Goal: Task Accomplishment & Management: Manage account settings

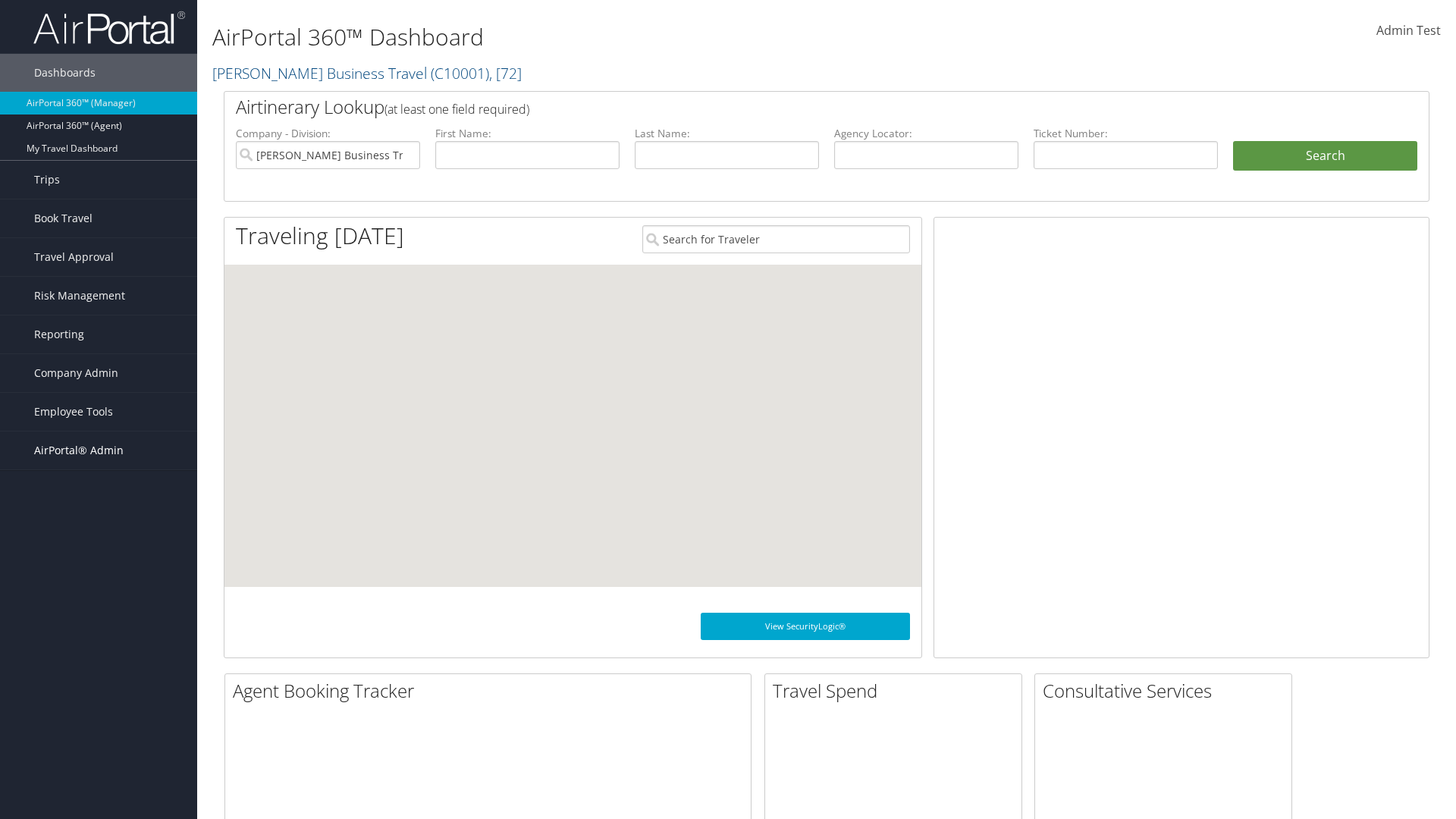
click at [98, 451] on span "AirPortal® Admin" at bounding box center [78, 450] width 89 height 38
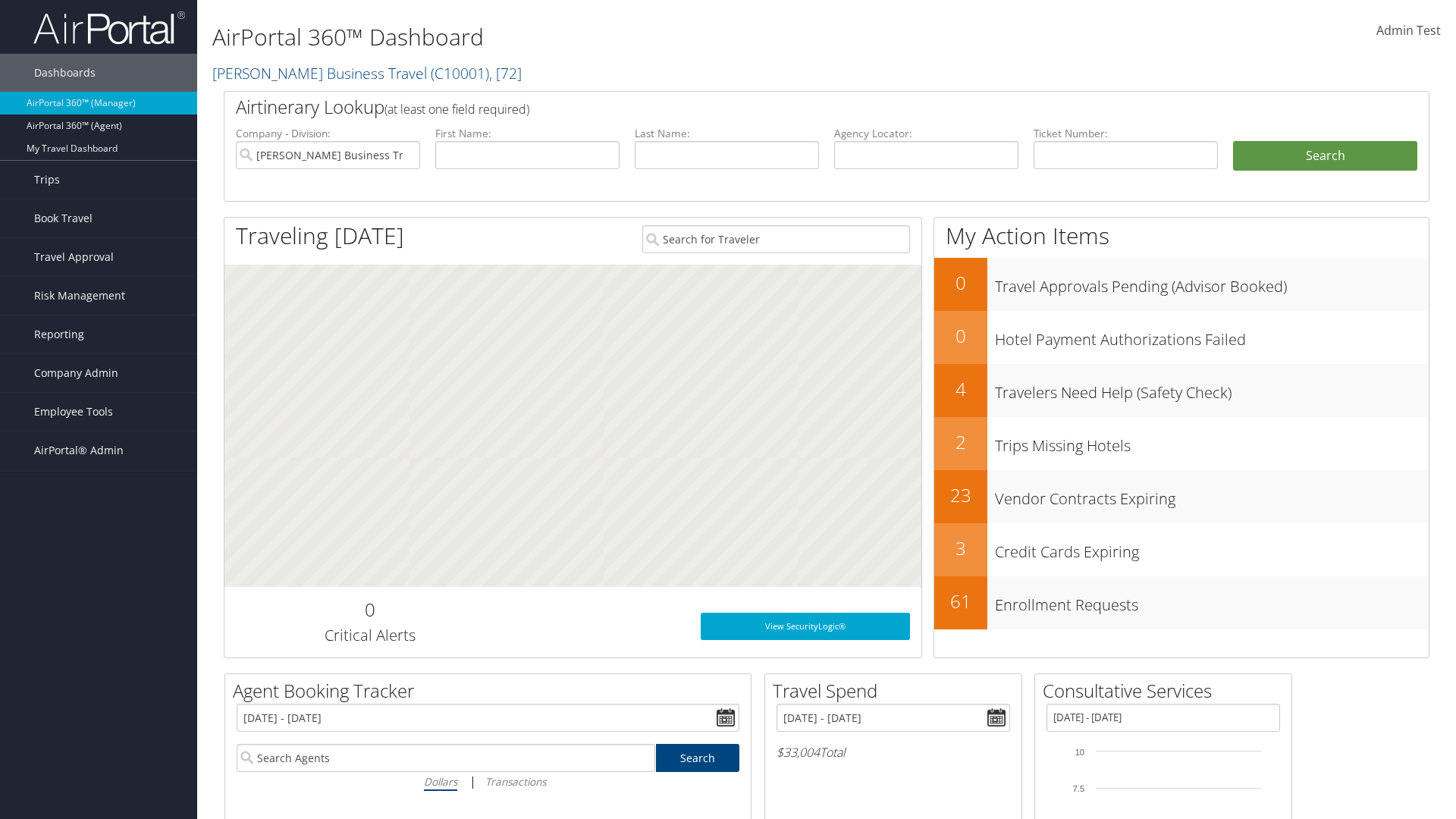
click at [98, 595] on link "TMC Management" at bounding box center [98, 594] width 197 height 23
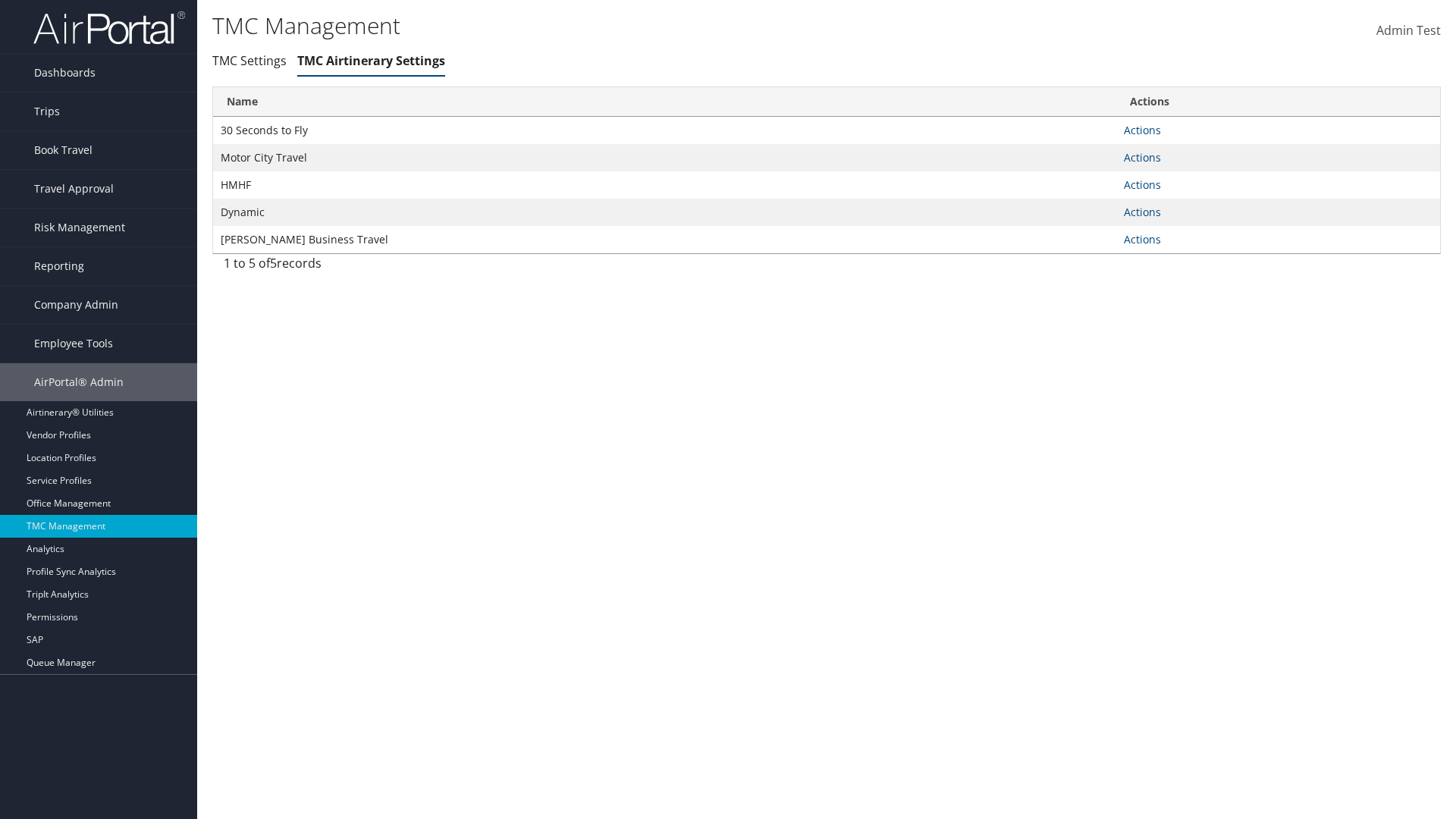
click at [1142, 130] on link "Actions" at bounding box center [1142, 130] width 37 height 14
click at [0, 0] on link "Manage General notes" at bounding box center [0, 0] width 0 height 0
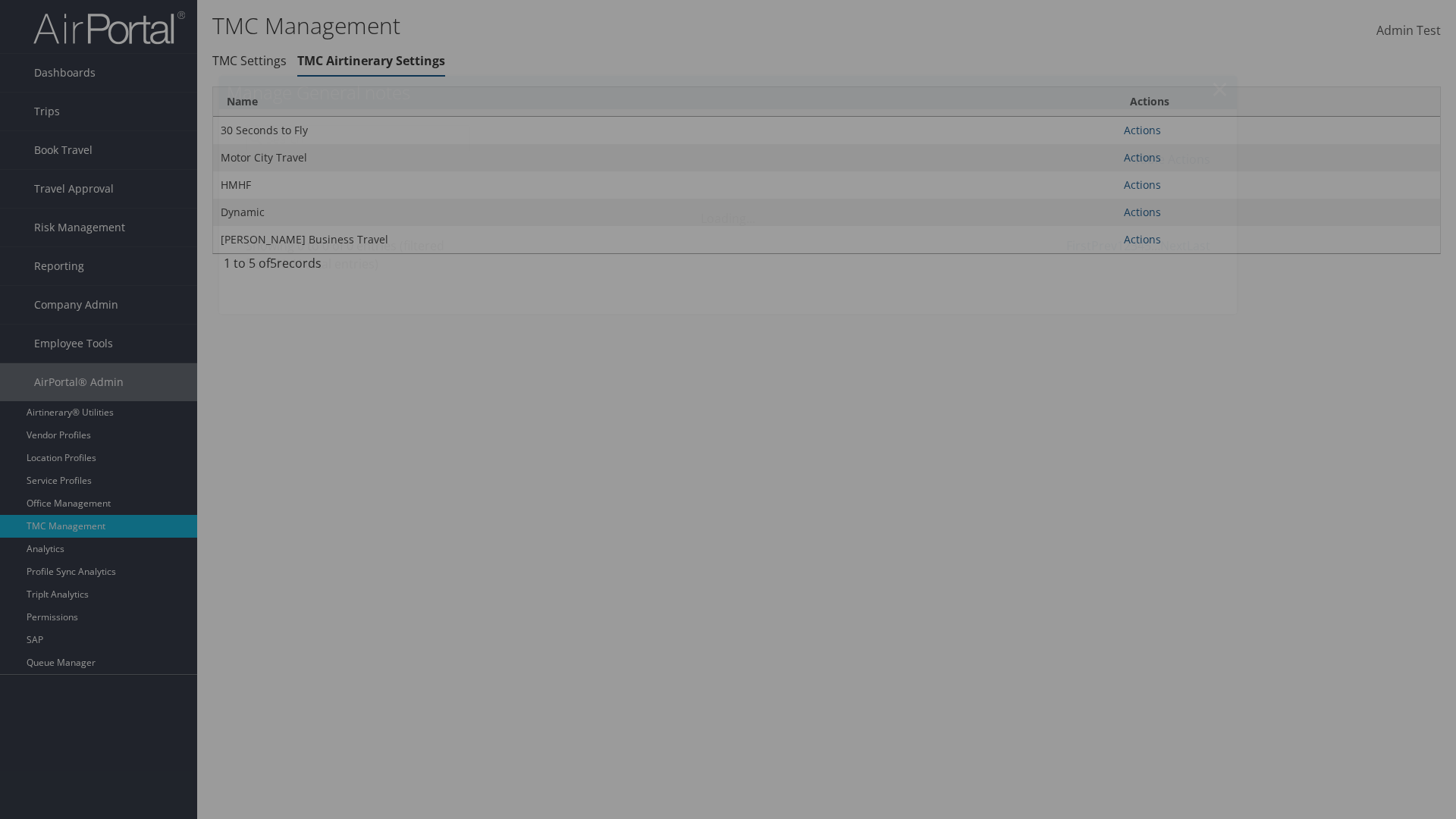
click at [1172, 159] on link "Table Actions" at bounding box center [1172, 160] width 76 height 17
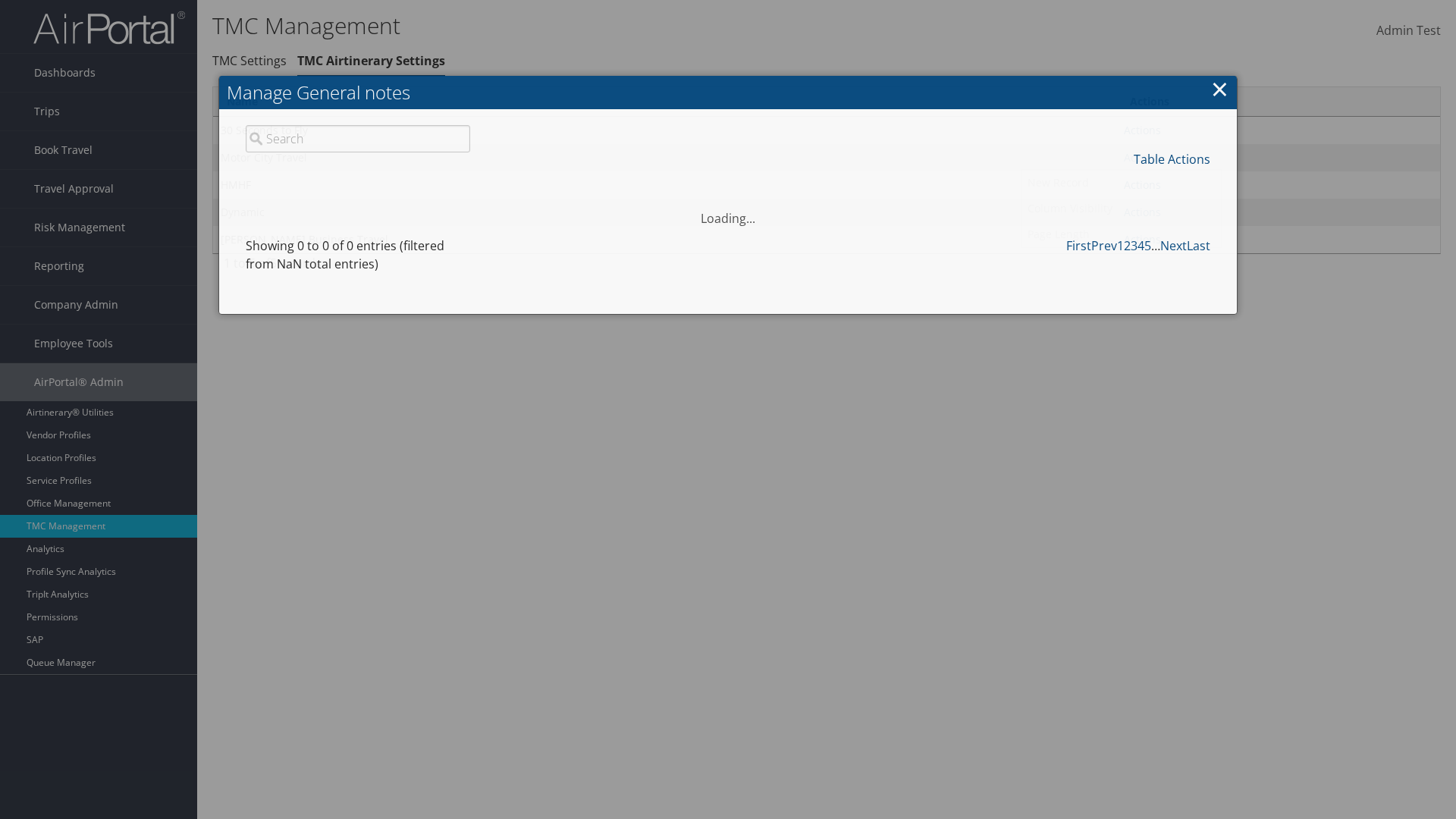
click at [1121, 182] on link "New Record" at bounding box center [1121, 182] width 199 height 25
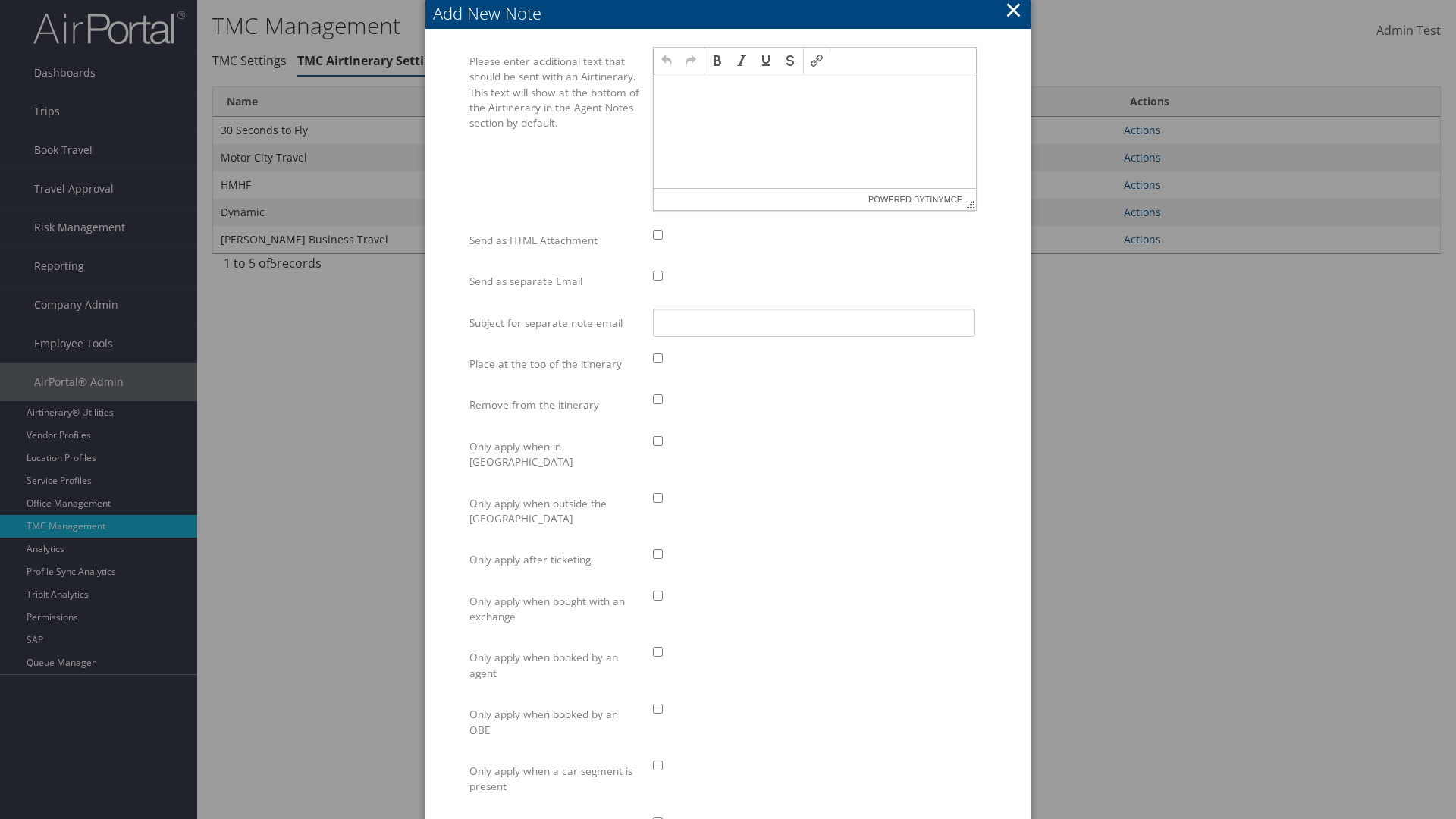
click at [815, 88] on p at bounding box center [815, 88] width 311 height 12
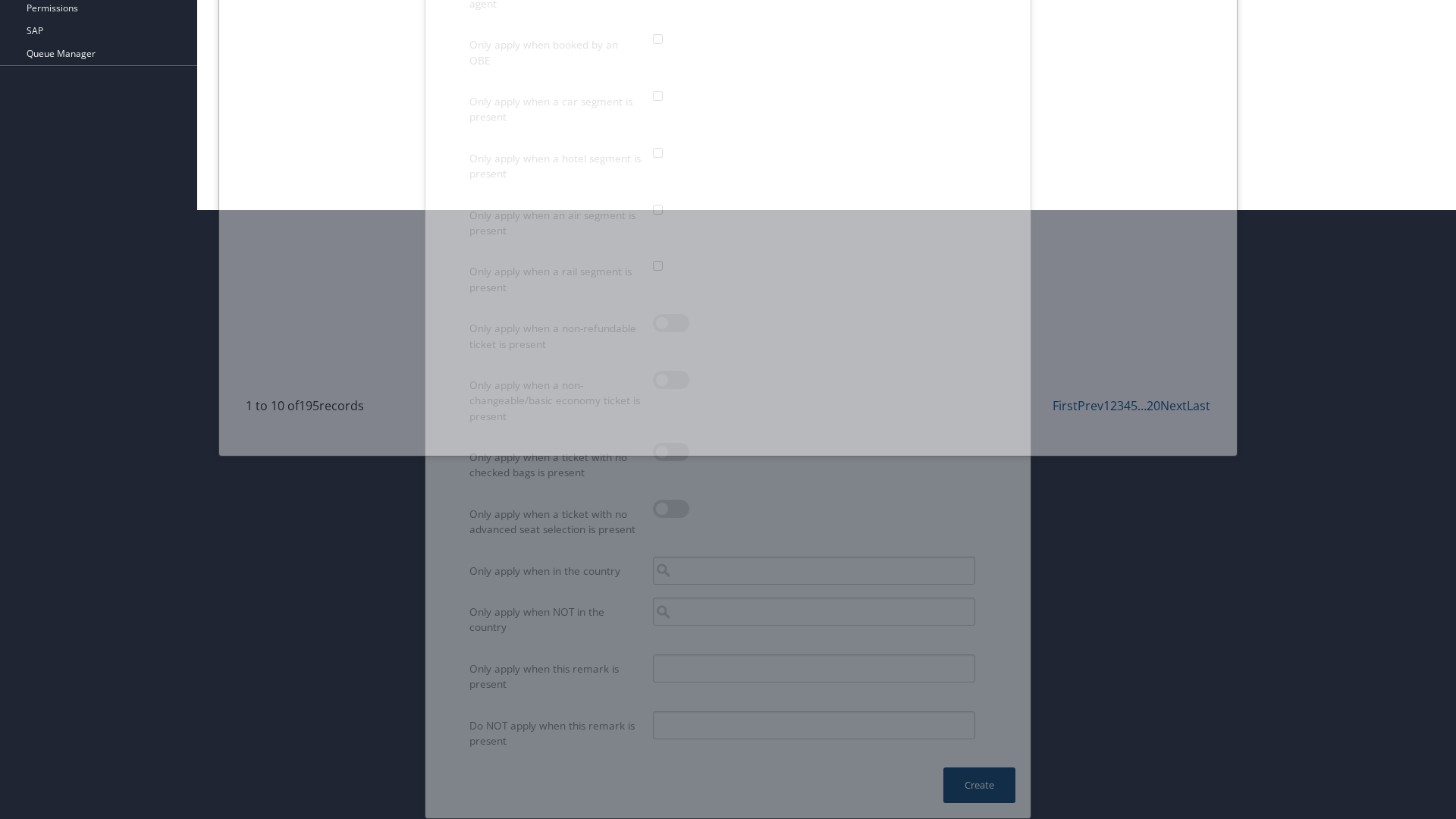
type input "Test"
